Goal: Register for event/course

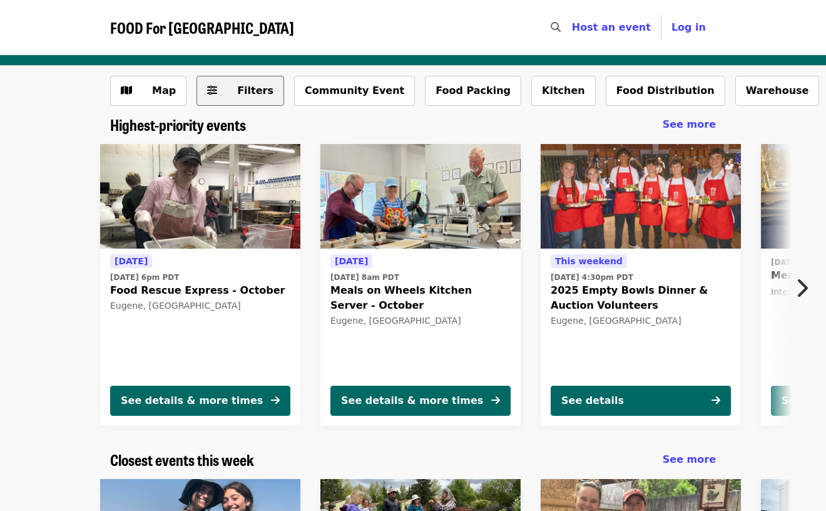
click at [219, 100] on button "Filters" at bounding box center [241, 91] width 88 height 30
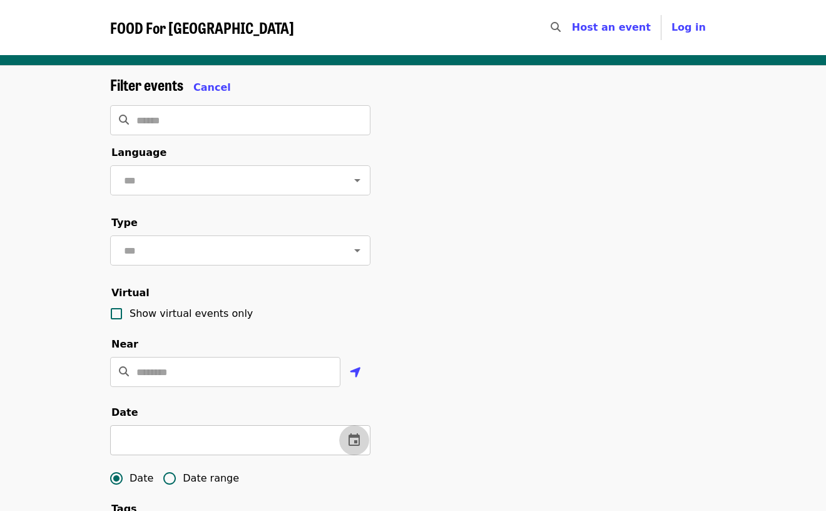
click at [354, 428] on button "change date" at bounding box center [354, 440] width 30 height 30
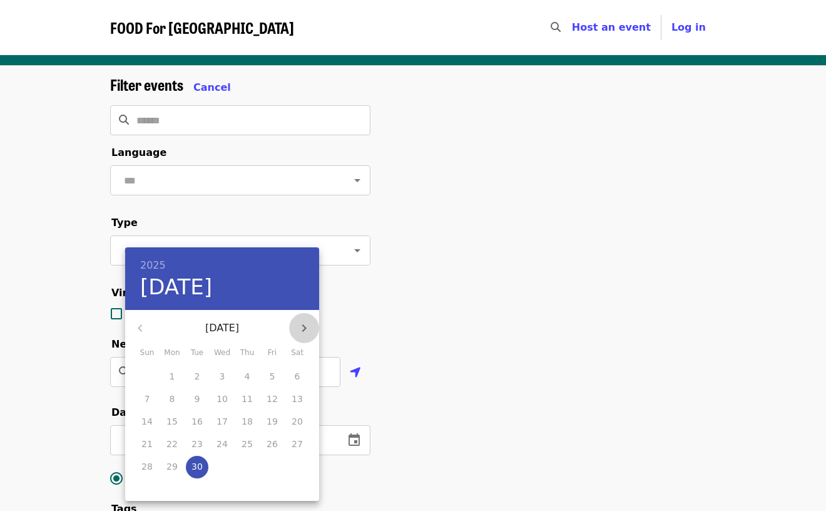
click at [306, 325] on icon "button" at bounding box center [304, 328] width 15 height 15
click at [220, 379] on p "1" at bounding box center [223, 376] width 6 height 13
type input "**********"
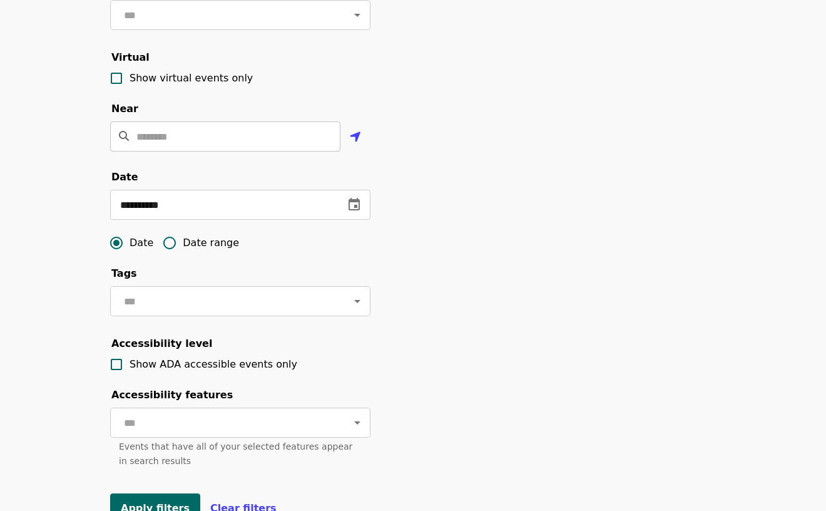
scroll to position [250, 0]
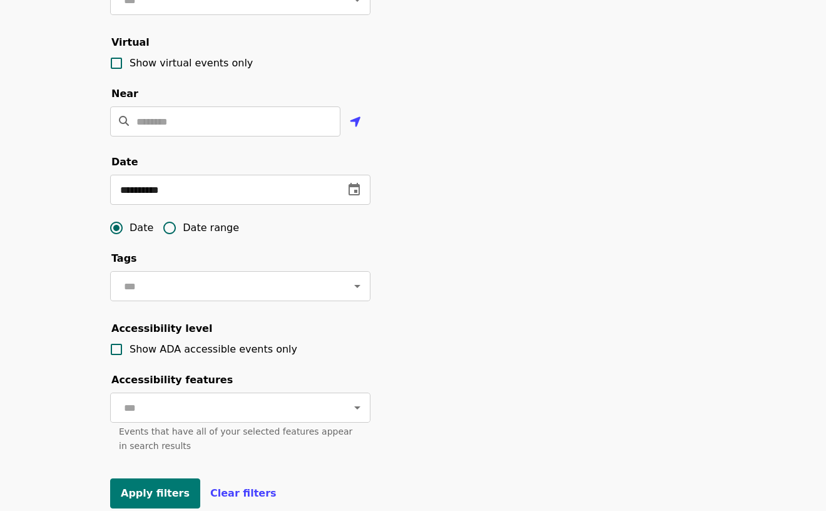
click at [158, 498] on span "Apply filters" at bounding box center [155, 493] width 69 height 12
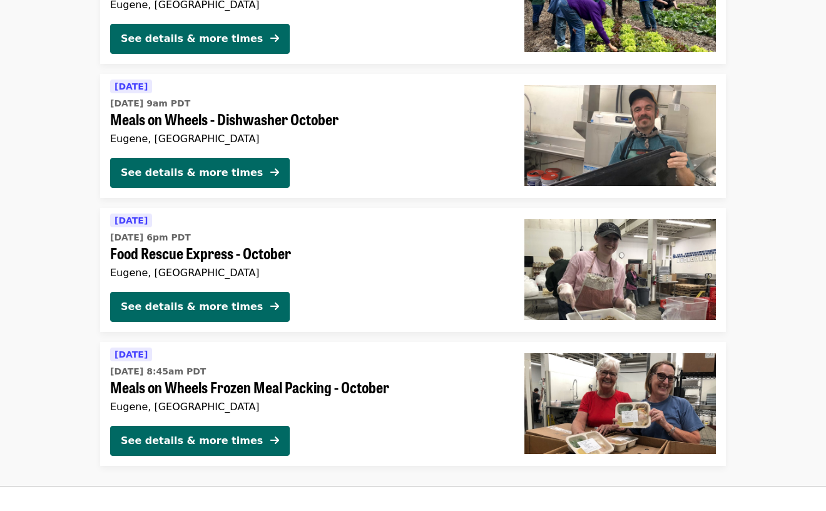
scroll to position [410, 0]
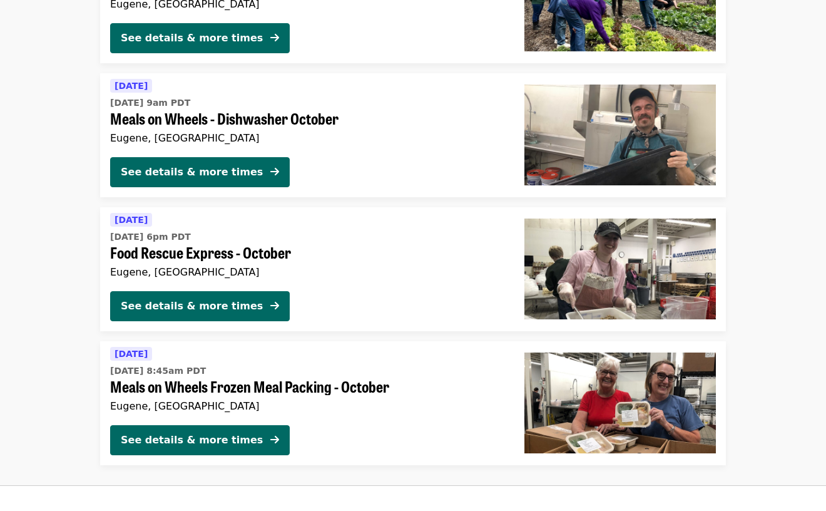
click at [290, 388] on span "Meals on Wheels Frozen Meal Packing - October" at bounding box center [307, 386] width 394 height 18
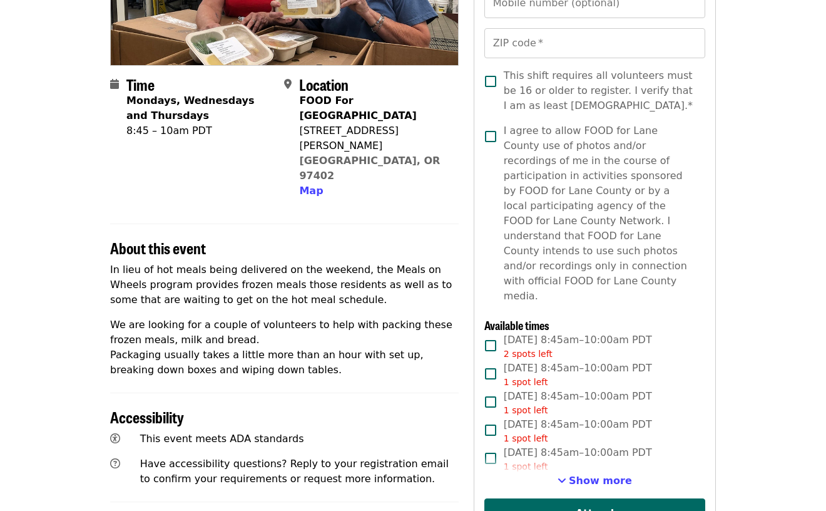
scroll to position [236, 0]
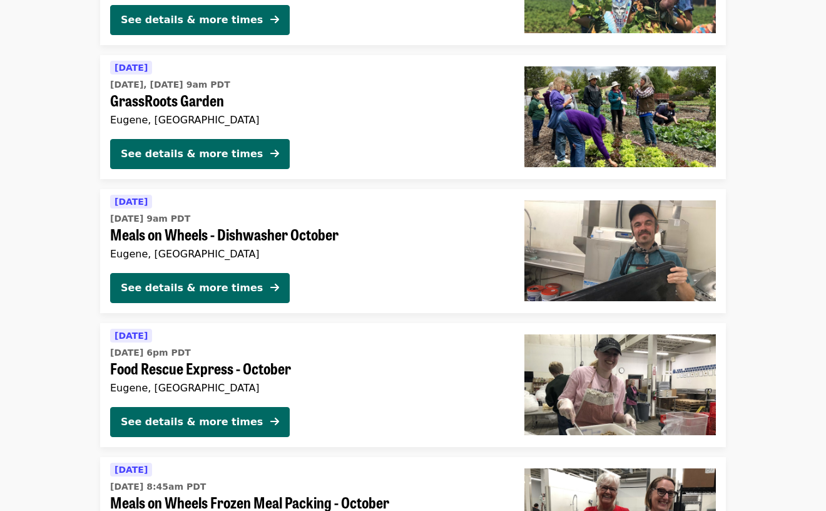
scroll to position [298, 0]
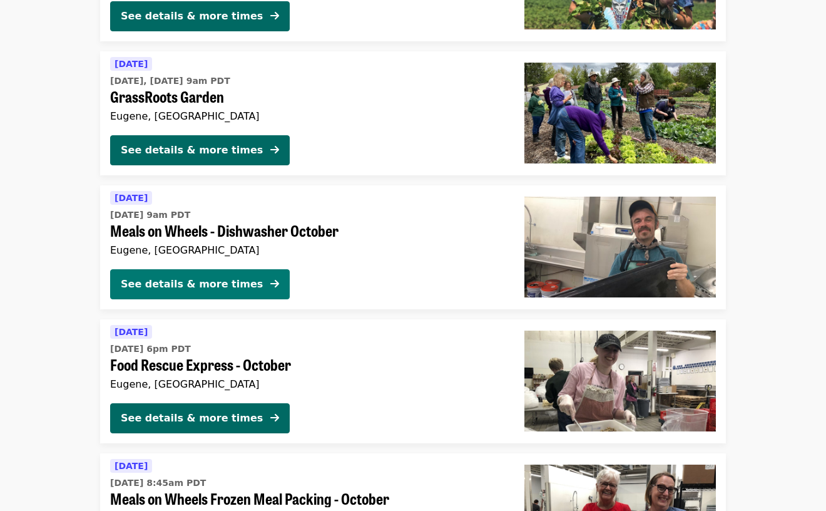
click at [191, 280] on div "See details & more times" at bounding box center [192, 284] width 142 height 15
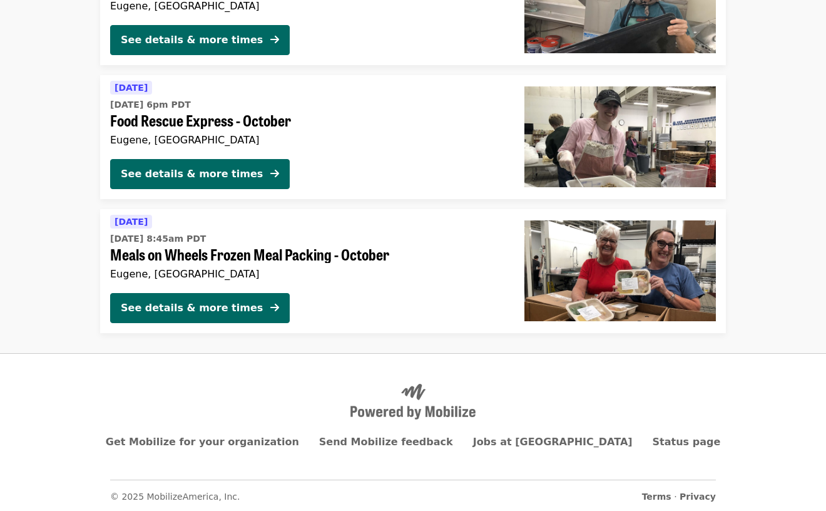
scroll to position [541, 0]
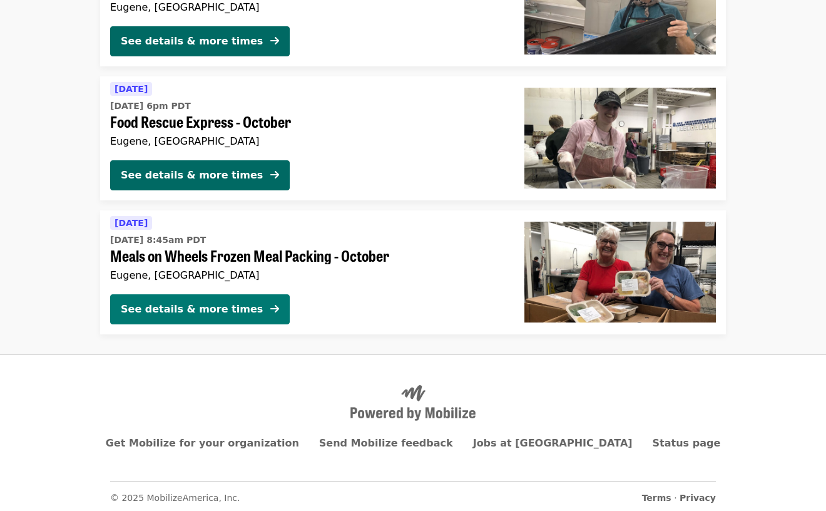
click at [217, 304] on div "See details & more times" at bounding box center [192, 309] width 142 height 15
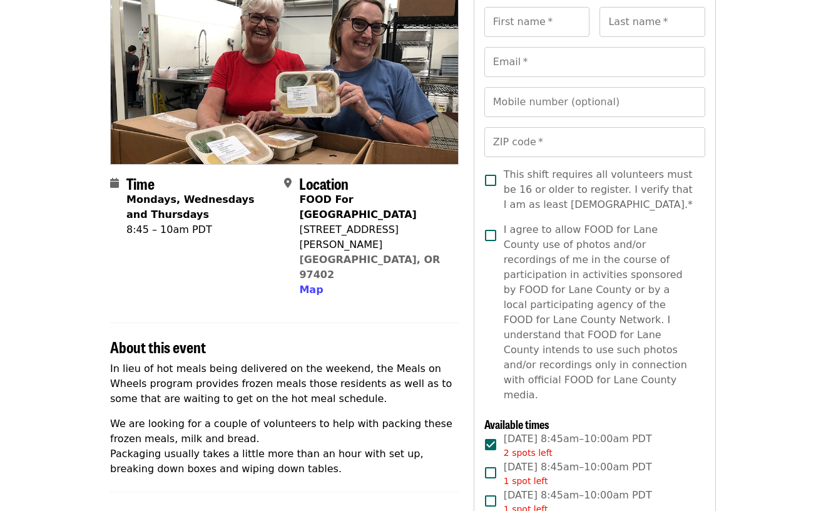
scroll to position [131, 0]
